Goal: Task Accomplishment & Management: Manage account settings

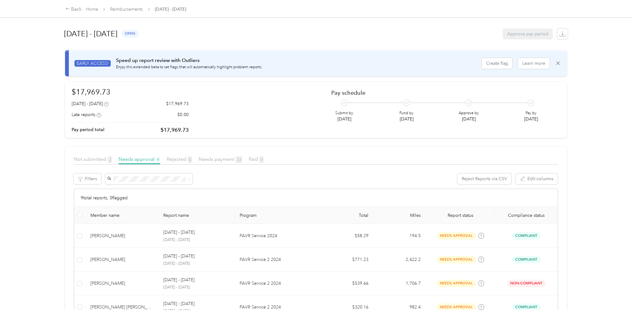
click at [89, 162] on div "Not submitted 2" at bounding box center [93, 160] width 38 height 8
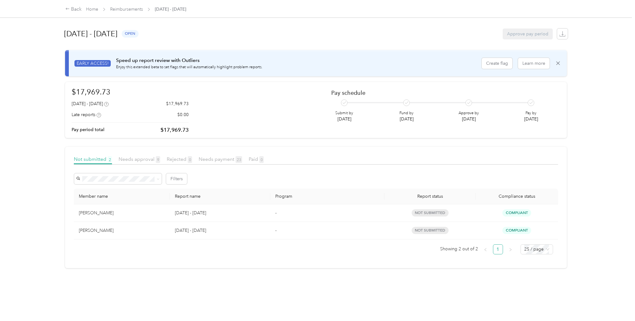
click at [135, 161] on span "Needs approval 9" at bounding box center [140, 159] width 42 height 6
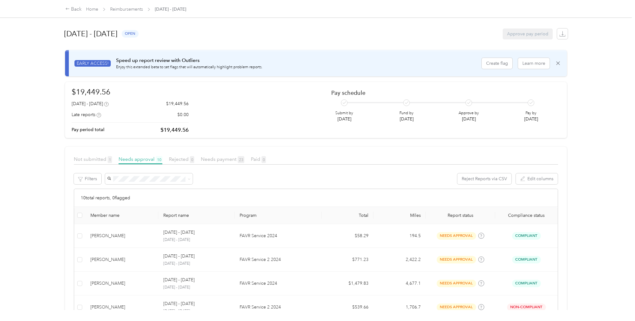
click at [88, 163] on div "Not submitted 1" at bounding box center [93, 160] width 38 height 8
